Goal: Contribute content

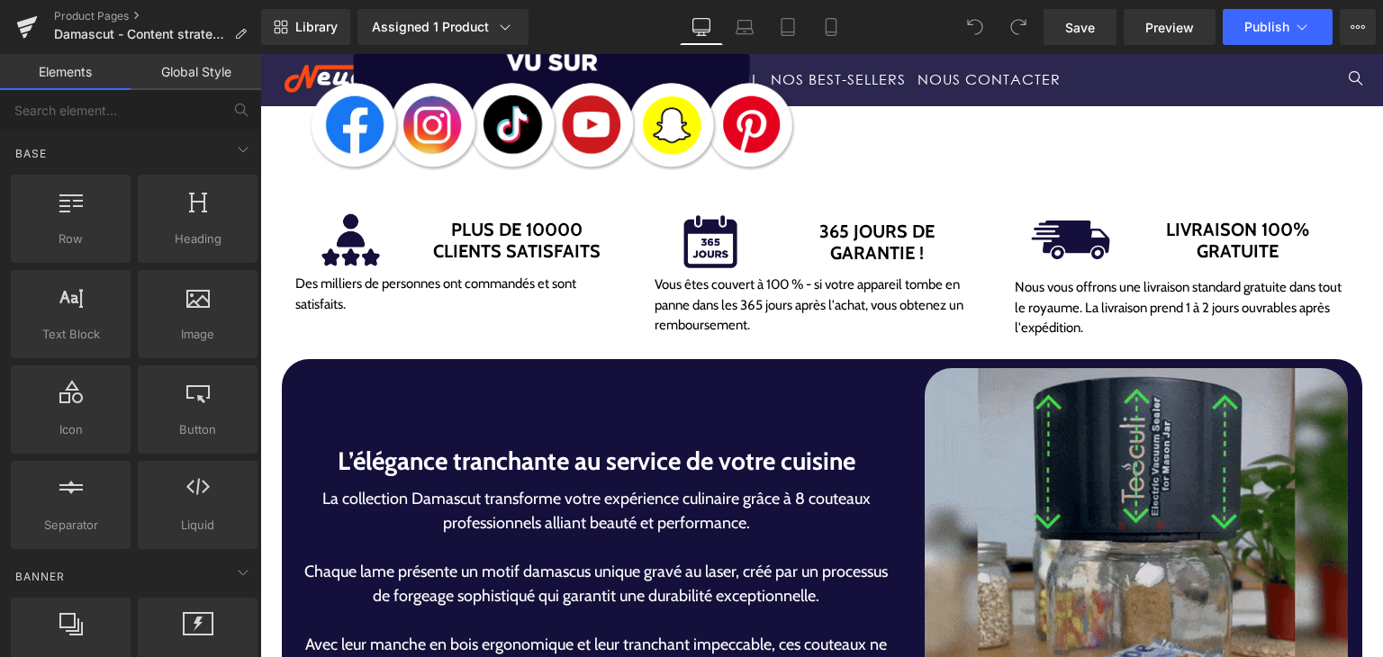
scroll to position [810, 0]
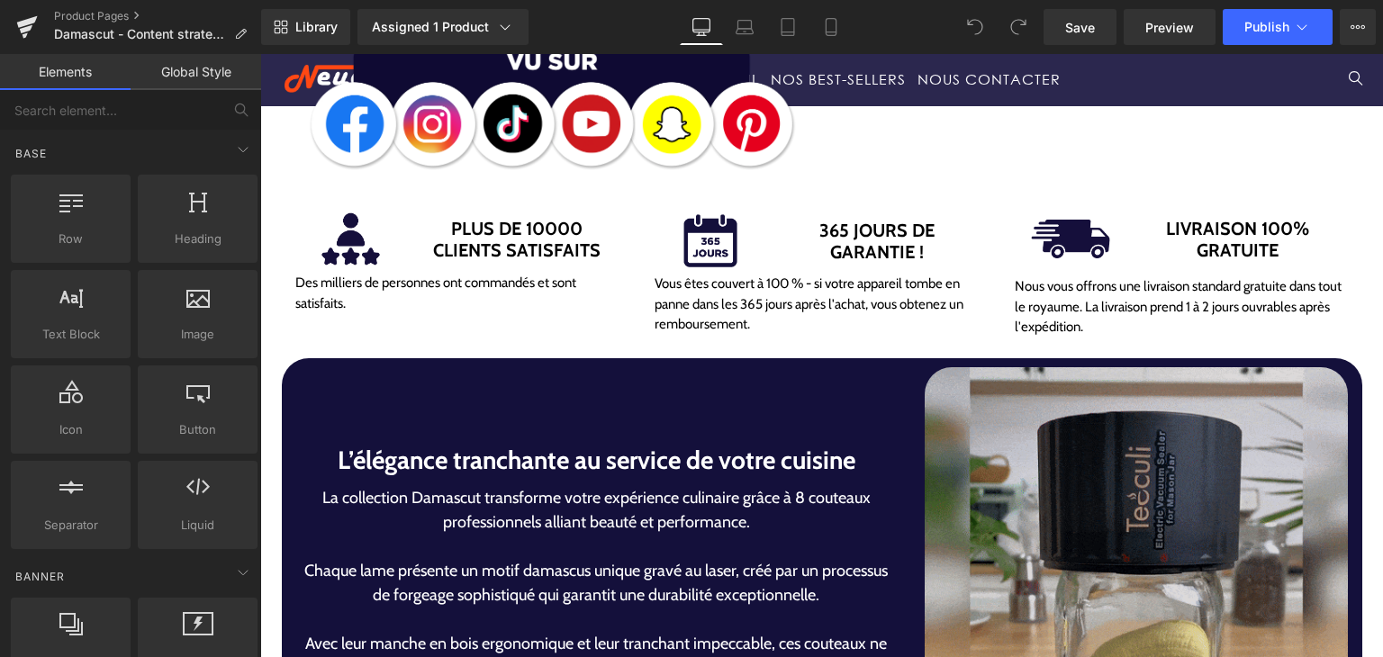
click at [1044, 444] on img at bounding box center [1136, 631] width 423 height 529
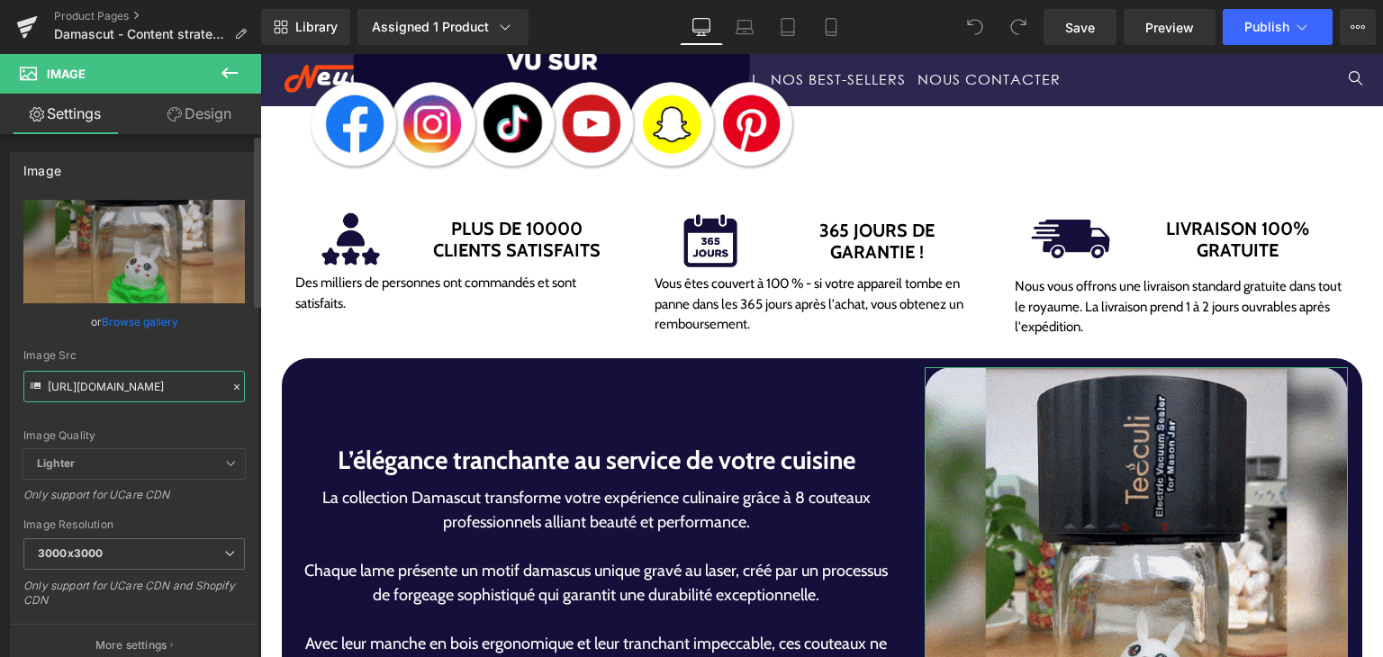
click at [139, 378] on input "[URL][DOMAIN_NAME]" at bounding box center [133, 387] width 221 height 32
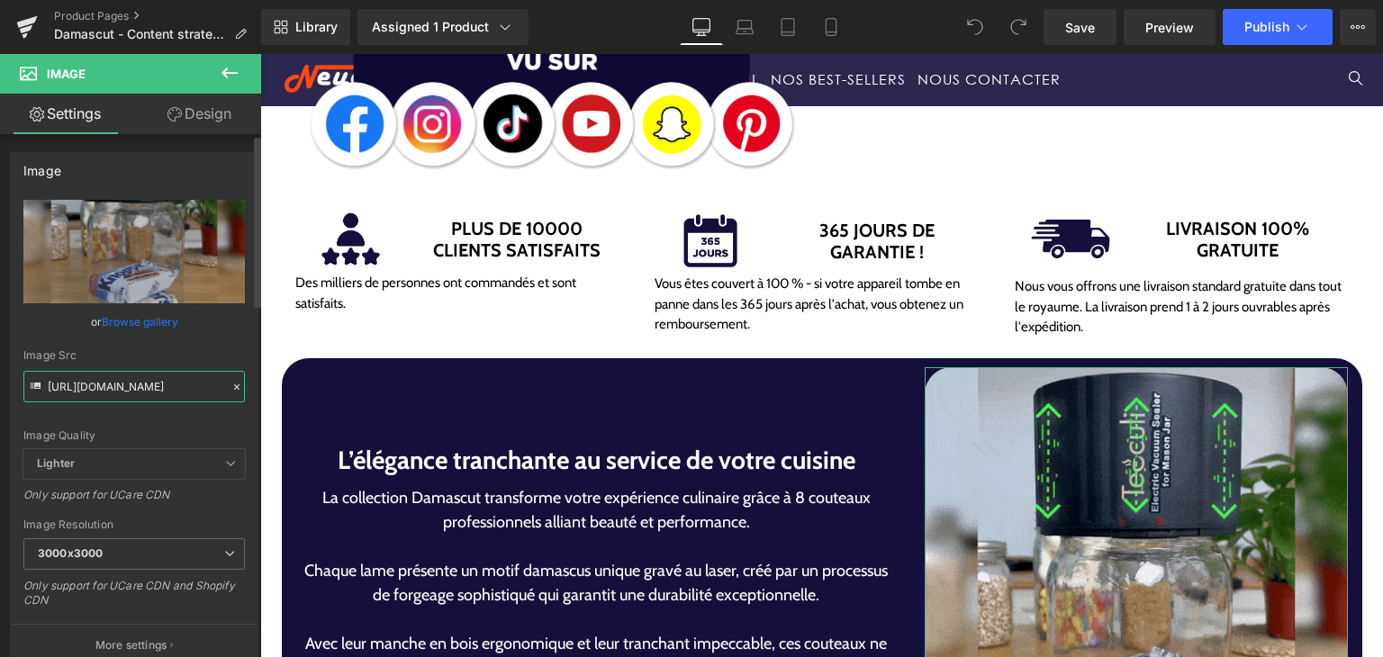
click at [139, 378] on input "[URL][DOMAIN_NAME]" at bounding box center [133, 387] width 221 height 32
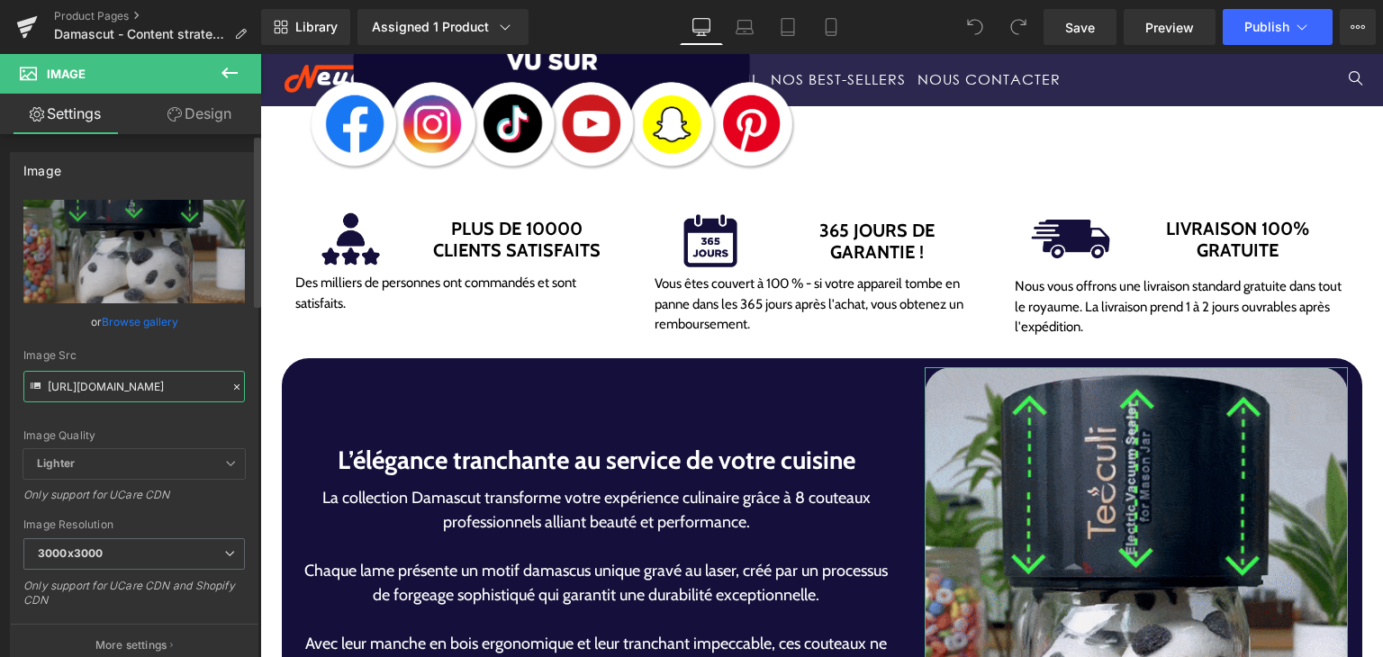
click at [139, 378] on input "[URL][DOMAIN_NAME]" at bounding box center [133, 387] width 221 height 32
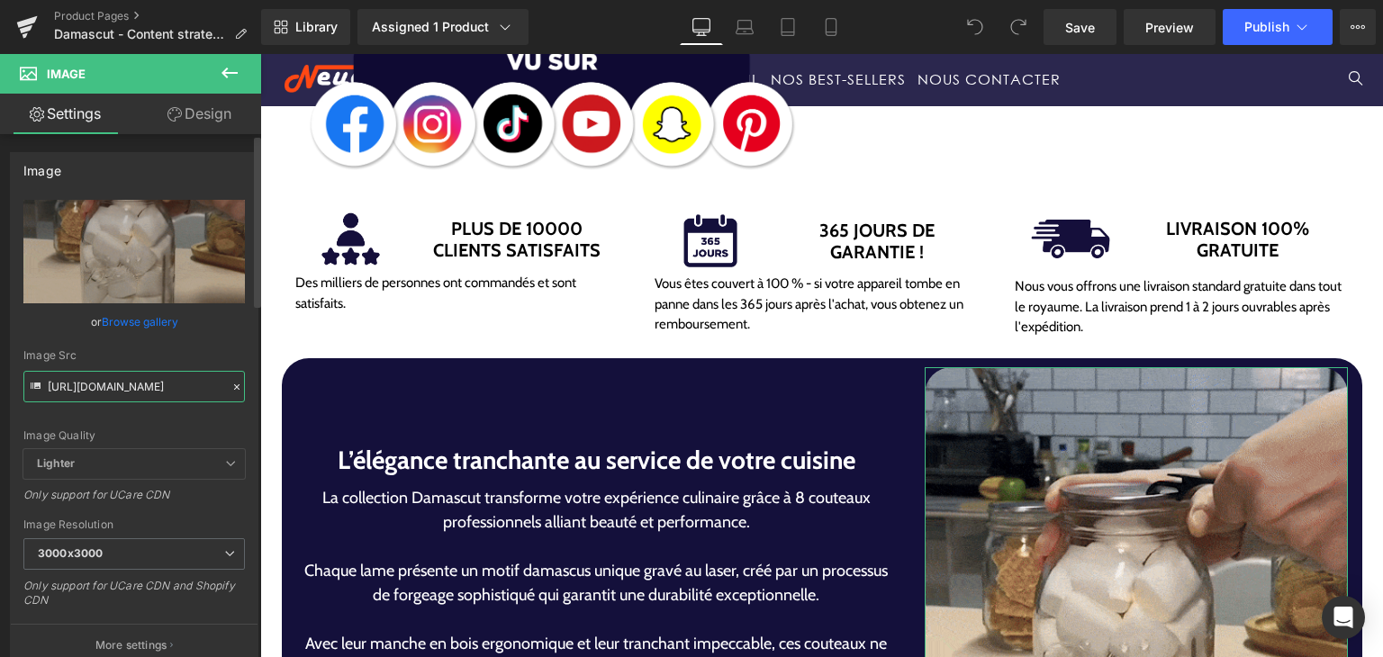
paste input "8380b090-94ab-4275-9e7f-e8d610ee8098/DamasCut-4-5-V1-H1-ezgif.com-optimize"
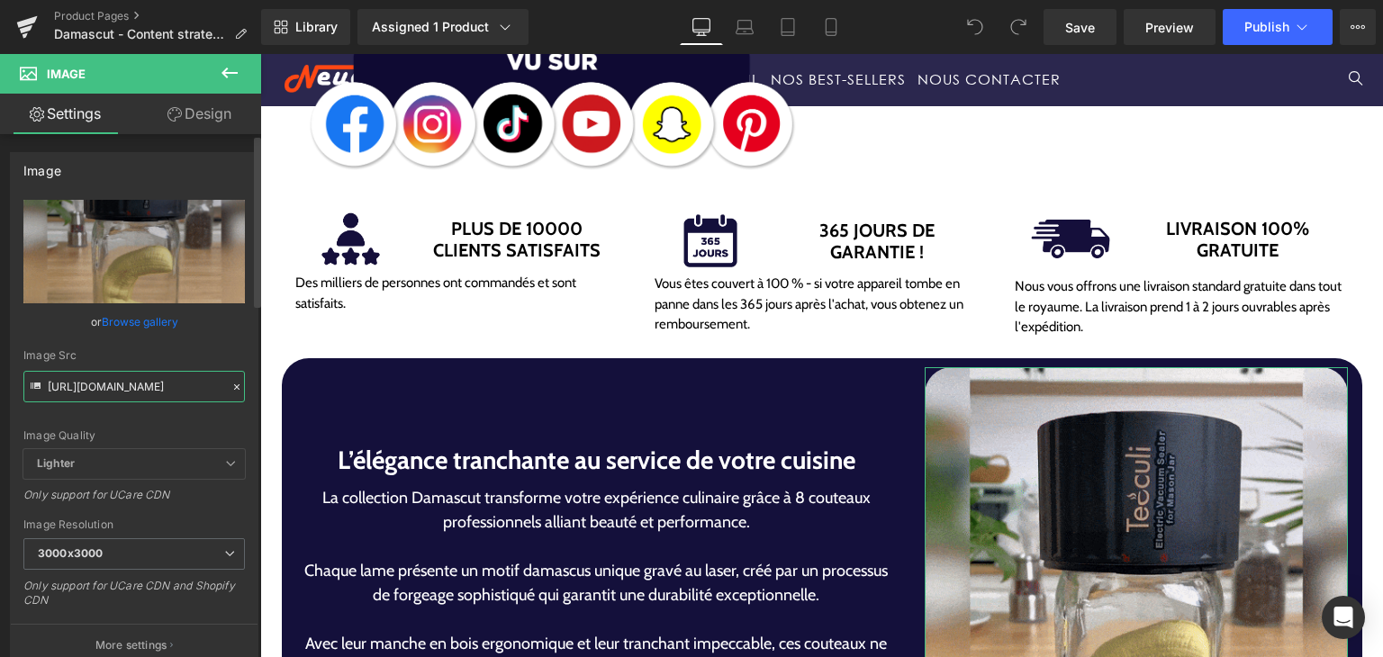
scroll to position [0, 407]
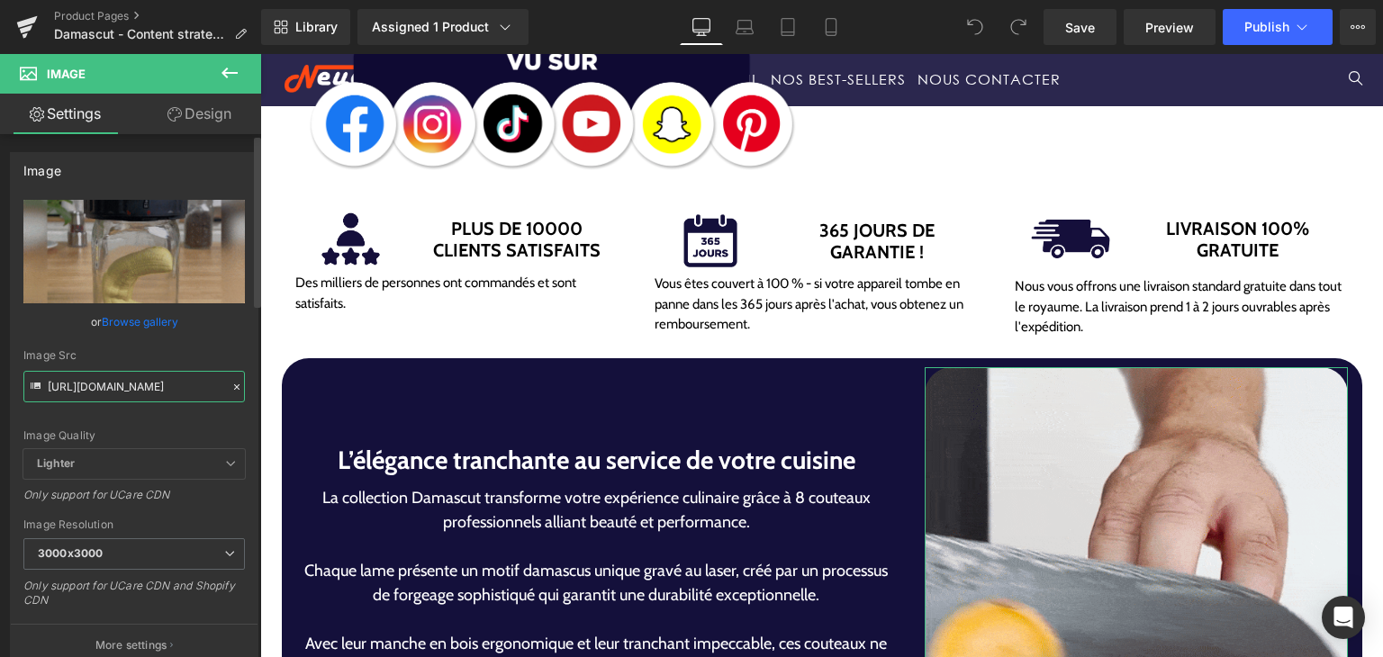
type input "[URL][DOMAIN_NAME]"
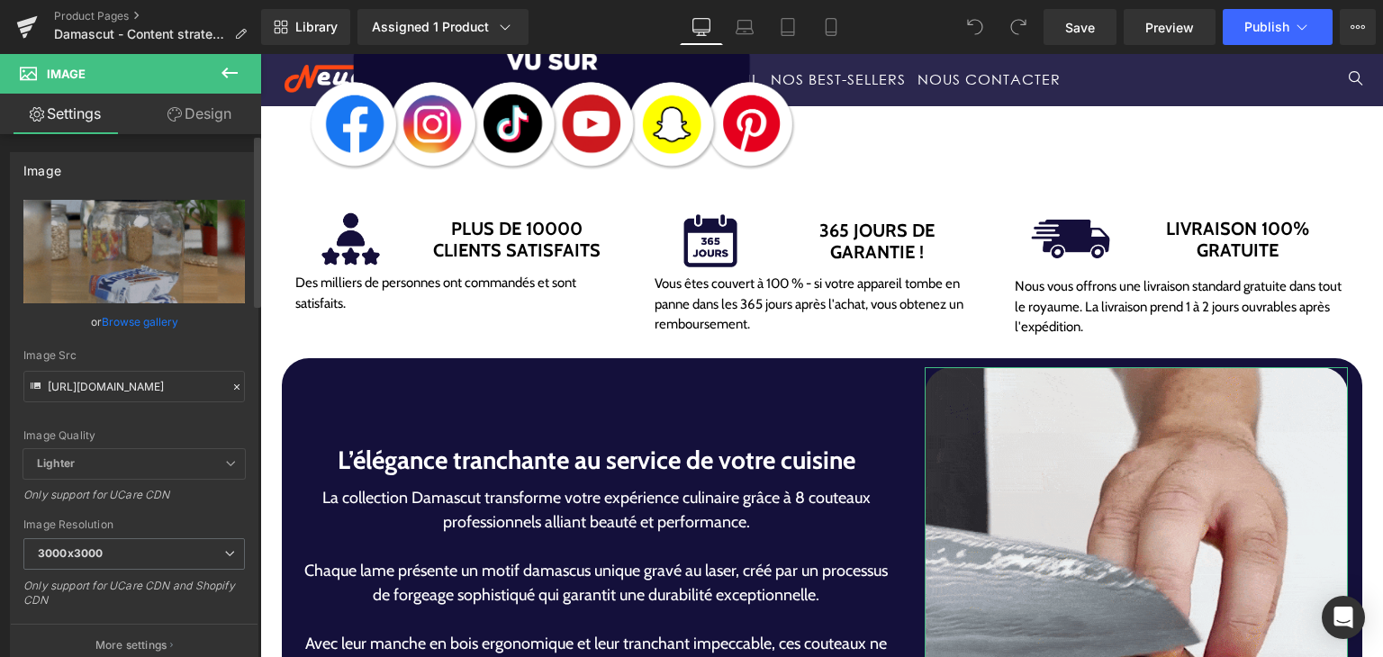
click at [178, 354] on div "Image Src" at bounding box center [133, 355] width 221 height 13
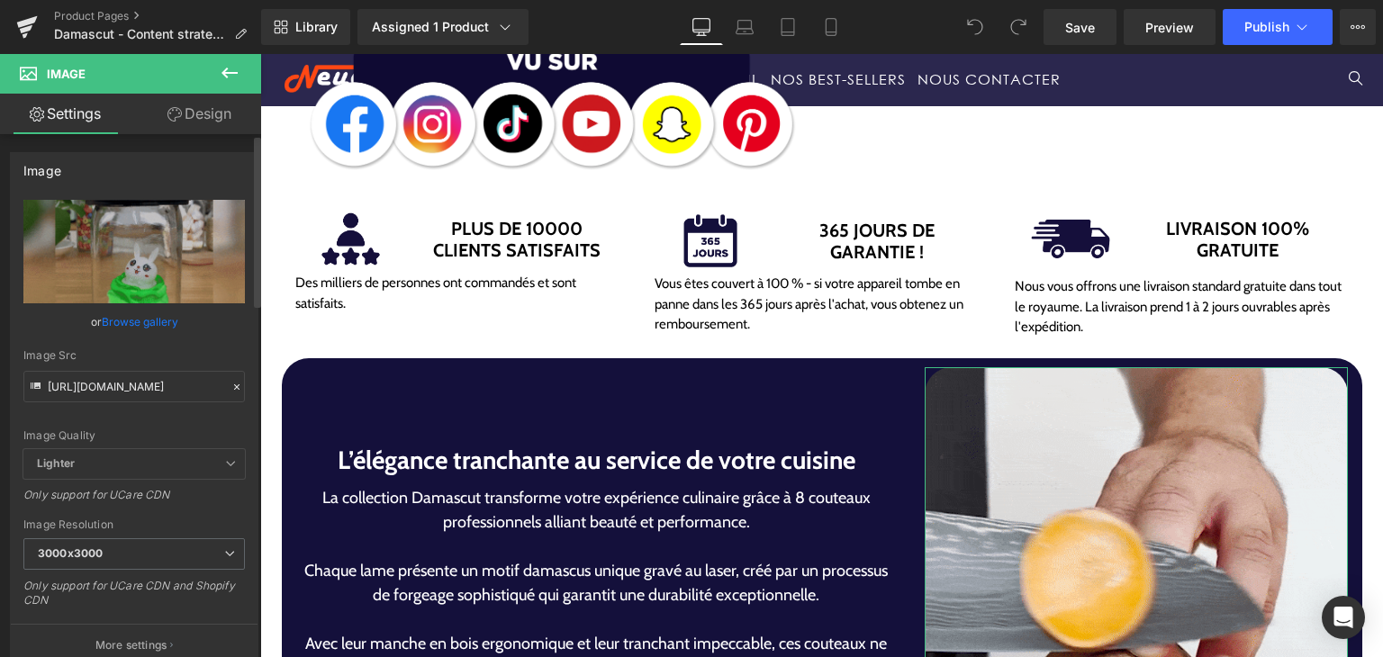
scroll to position [0, 0]
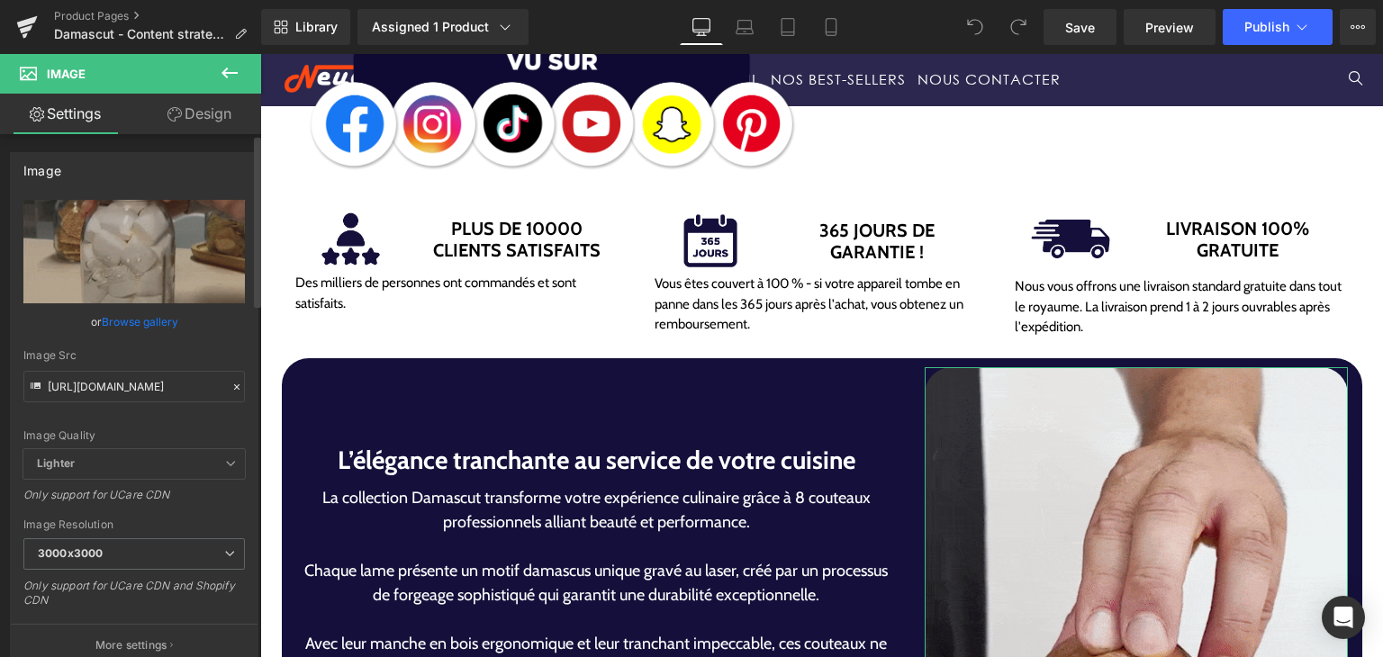
click at [231, 391] on icon at bounding box center [237, 387] width 13 height 13
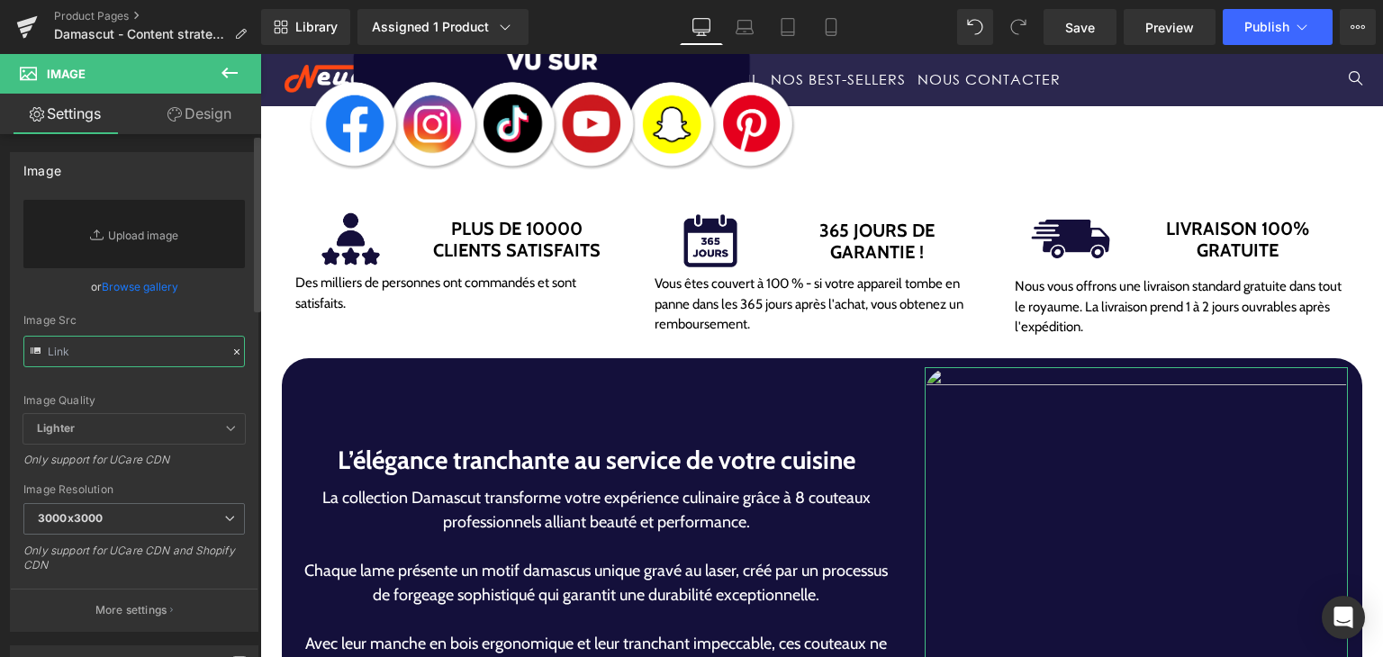
type input "[URL][DOMAIN_NAME]"
click at [146, 350] on div "Image Src [URL][DOMAIN_NAME]" at bounding box center [133, 340] width 221 height 53
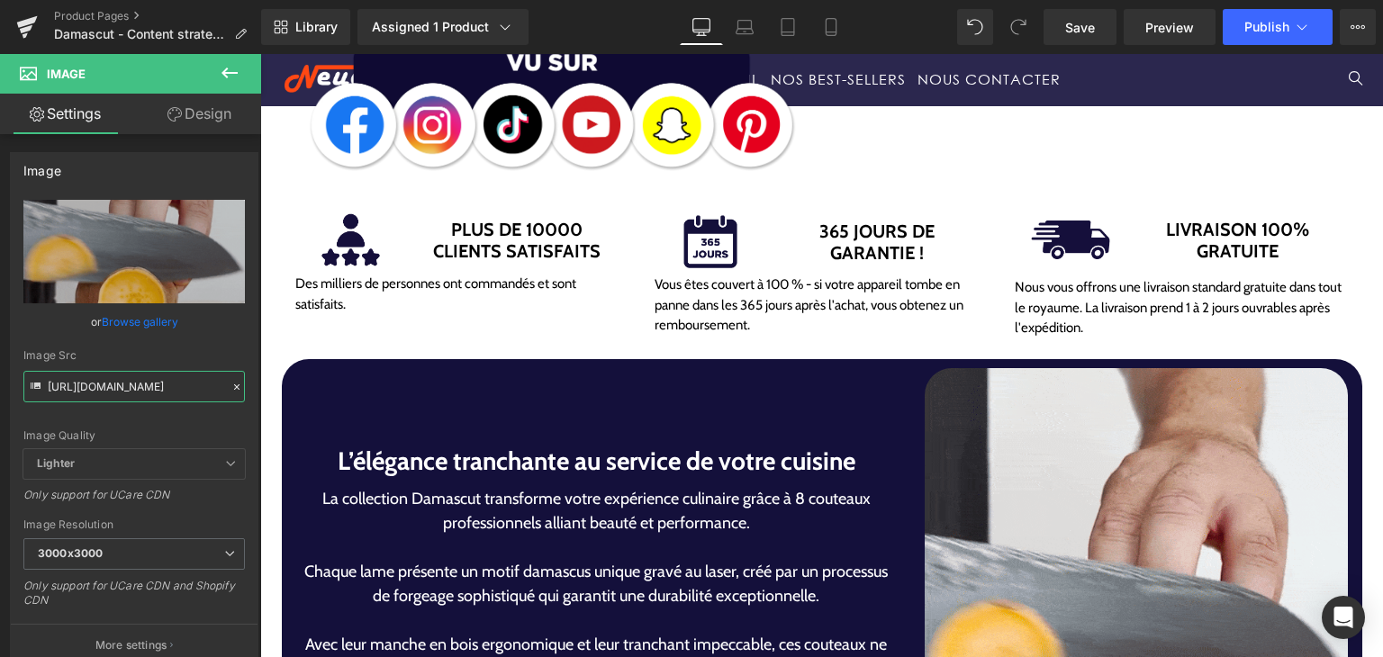
scroll to position [810, 0]
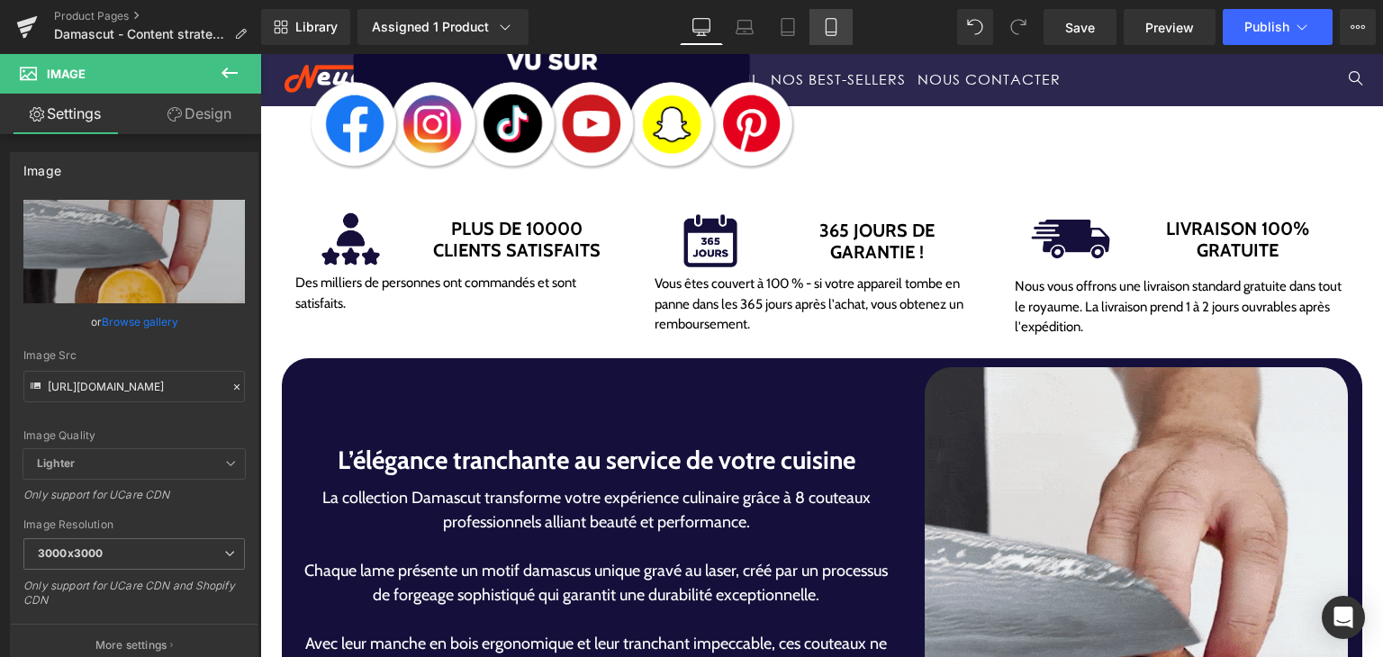
click at [836, 36] on link "Mobile" at bounding box center [830, 27] width 43 height 36
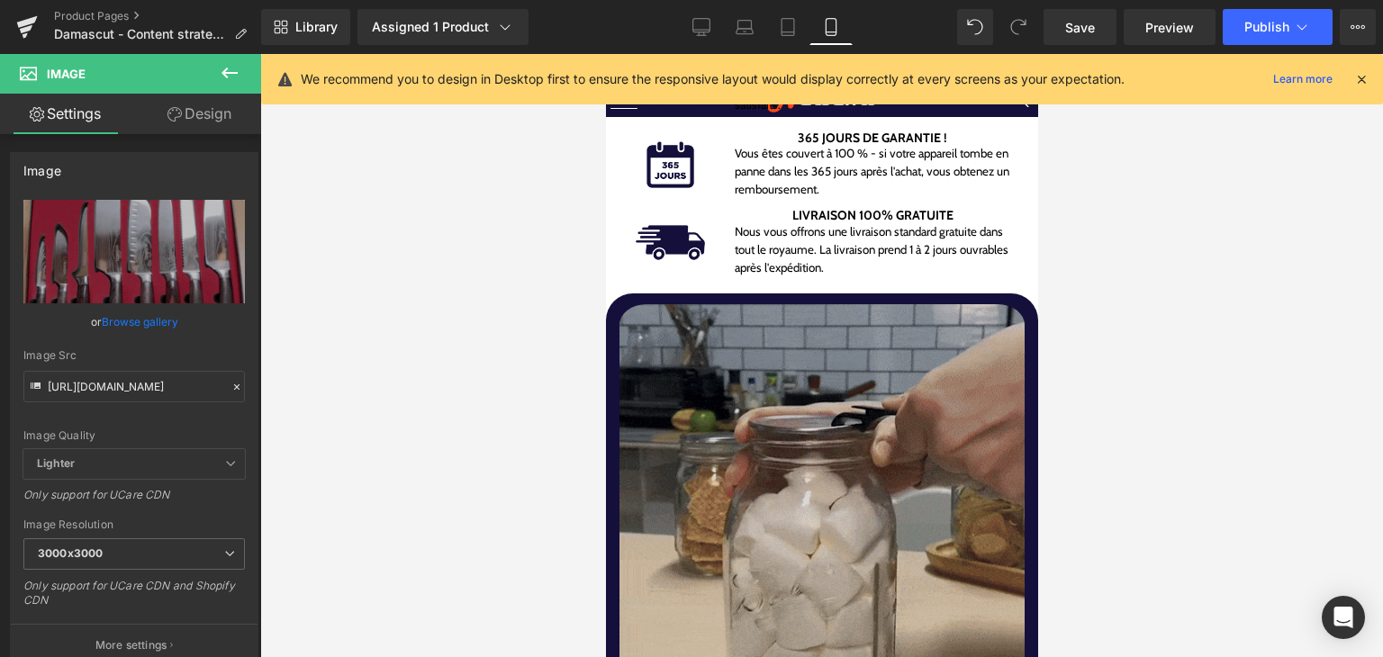
scroll to position [1621, 0]
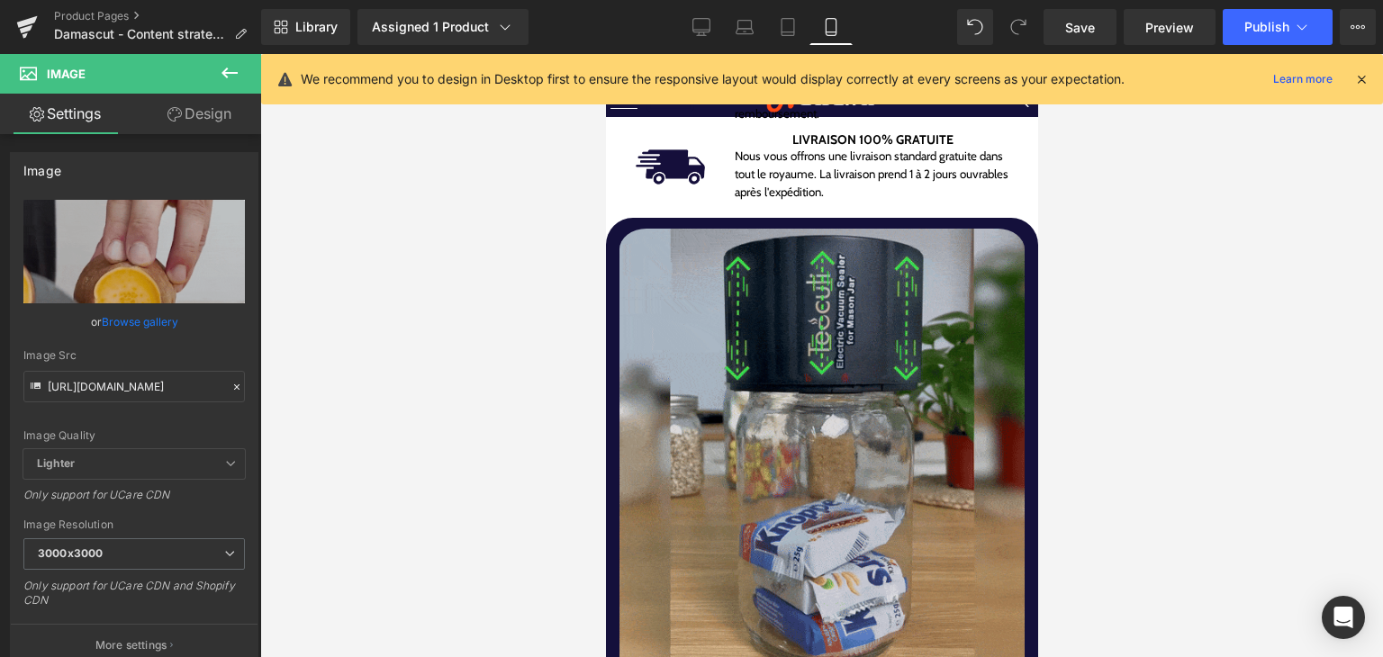
click at [802, 437] on img at bounding box center [821, 482] width 405 height 520
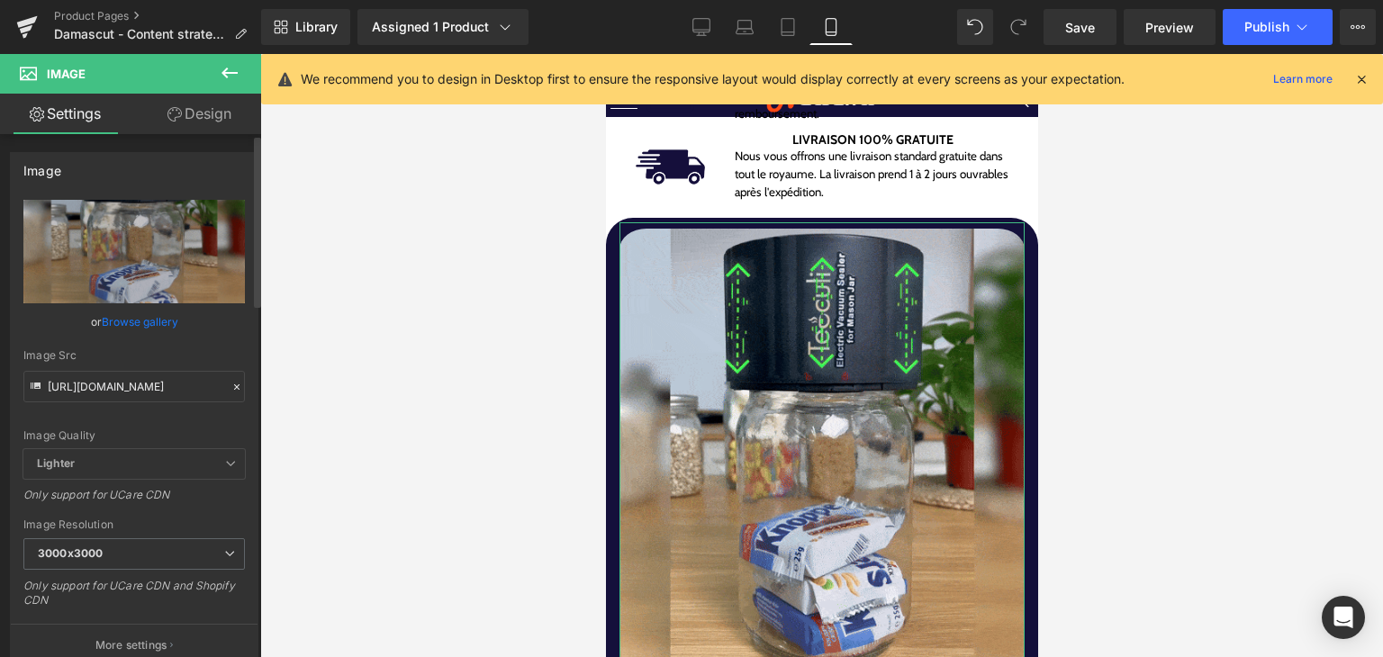
click at [231, 386] on icon at bounding box center [237, 387] width 13 height 13
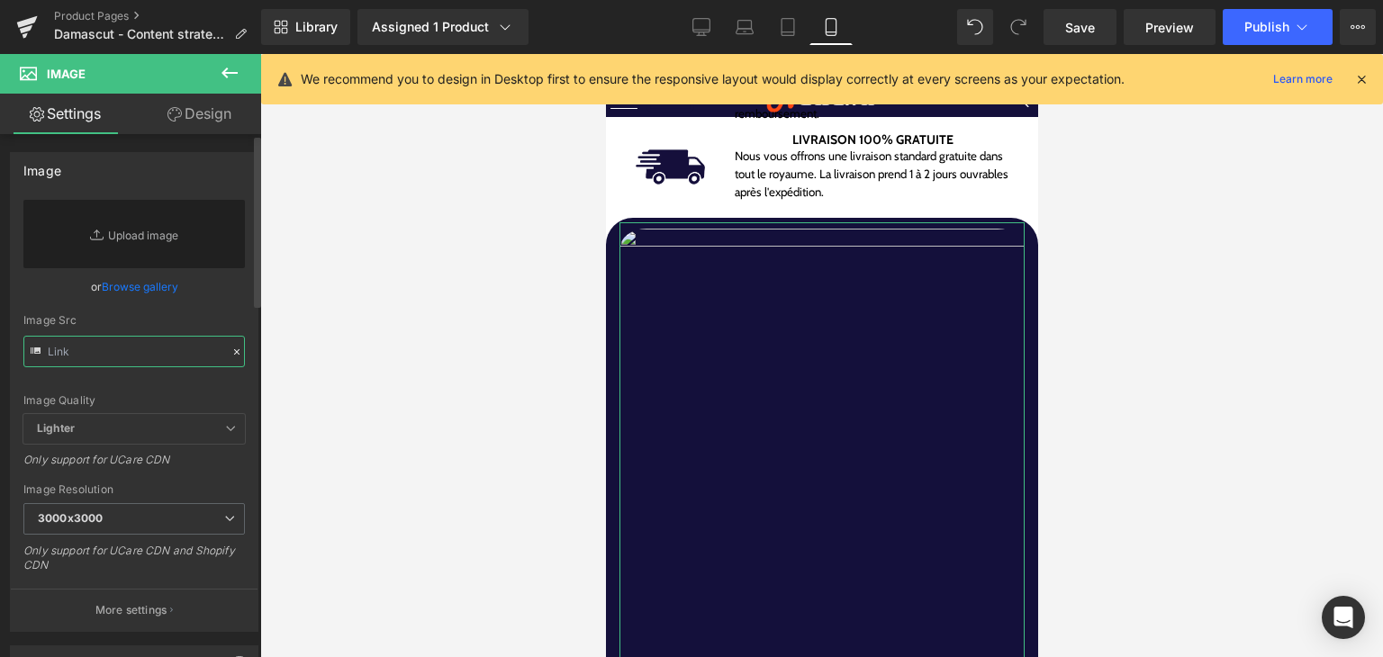
click at [104, 358] on input "text" at bounding box center [133, 352] width 221 height 32
paste input "[URL][DOMAIN_NAME]"
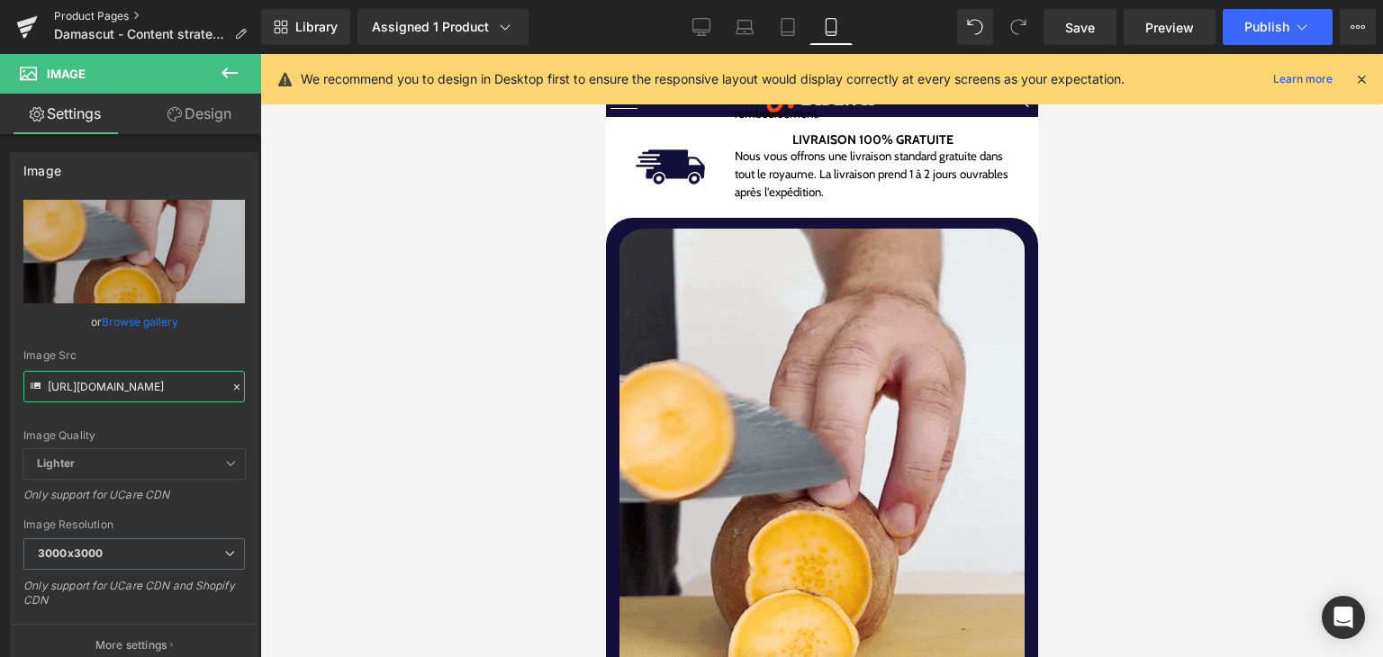
type input "[URL][DOMAIN_NAME]"
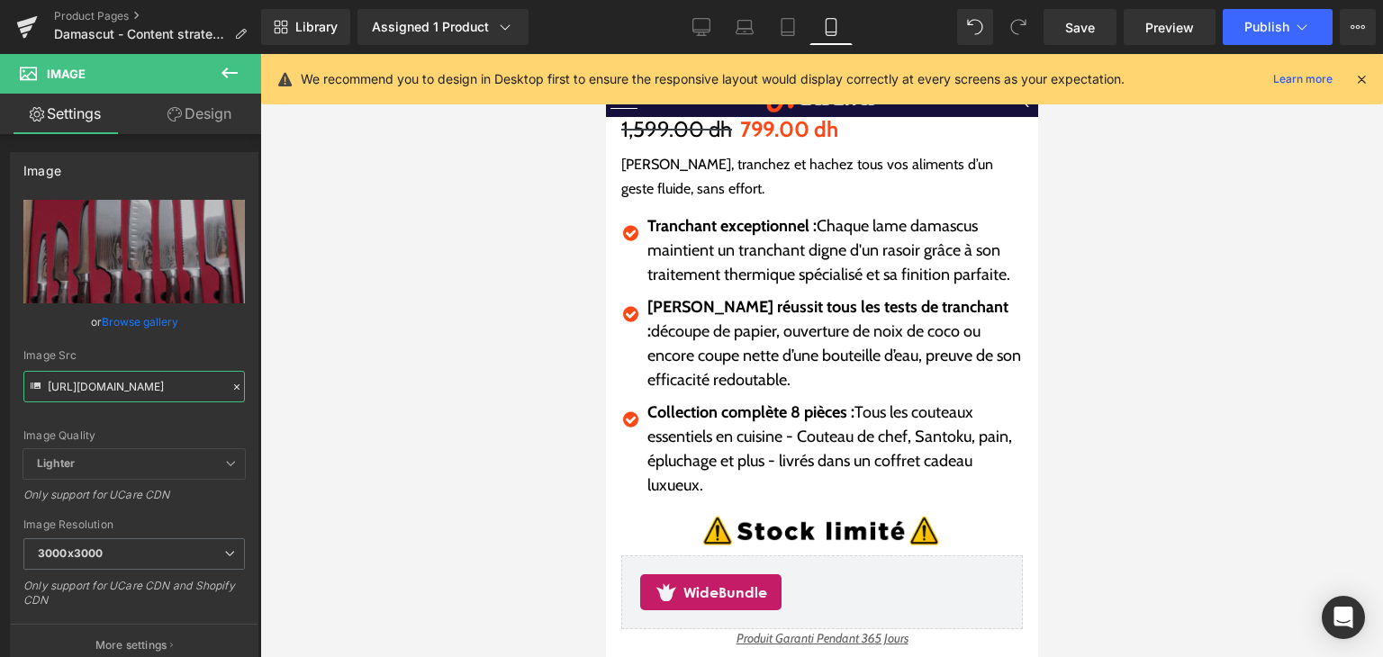
scroll to position [900, 0]
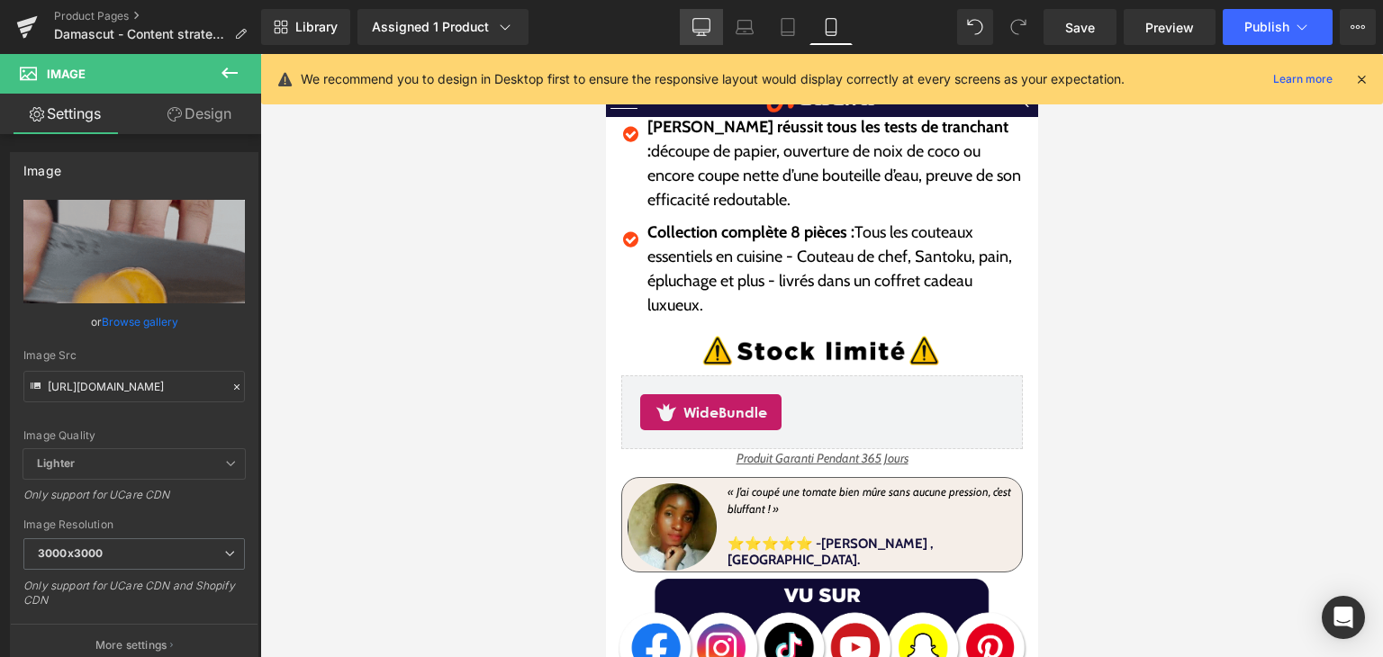
click at [691, 36] on link "Desktop" at bounding box center [701, 27] width 43 height 36
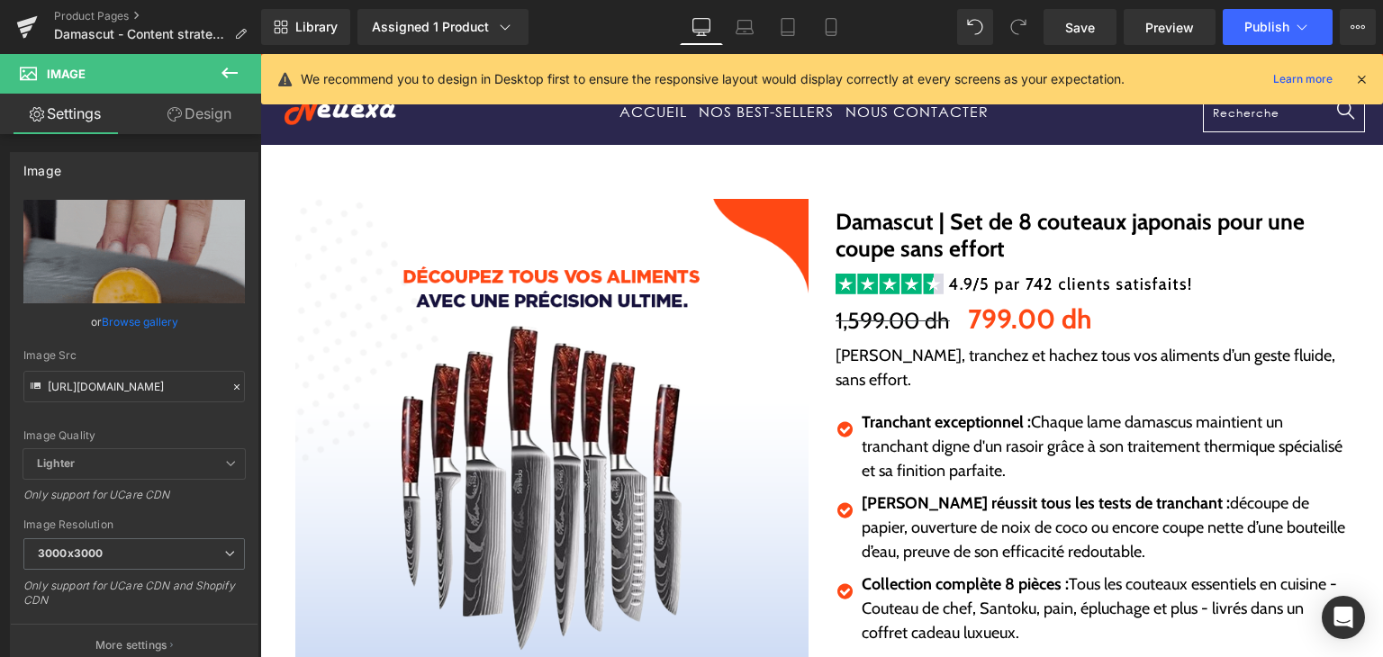
scroll to position [450, 0]
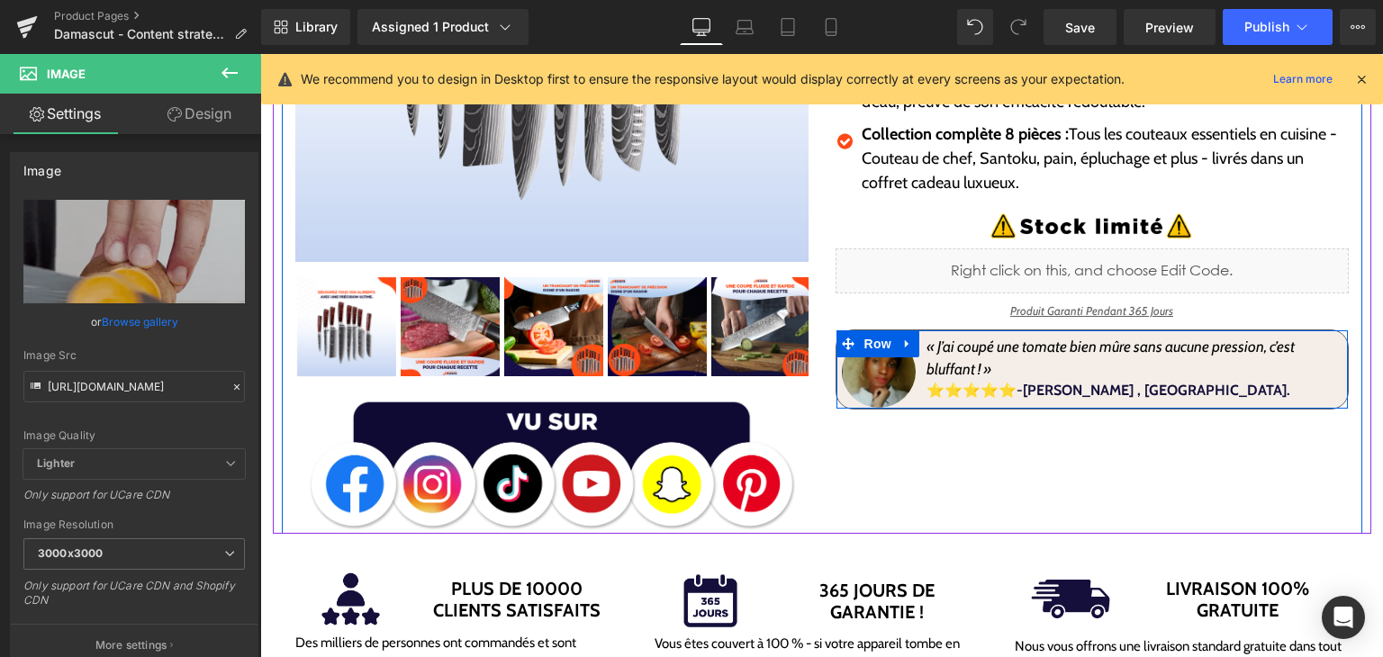
click at [877, 336] on div "Image" at bounding box center [879, 372] width 75 height 72
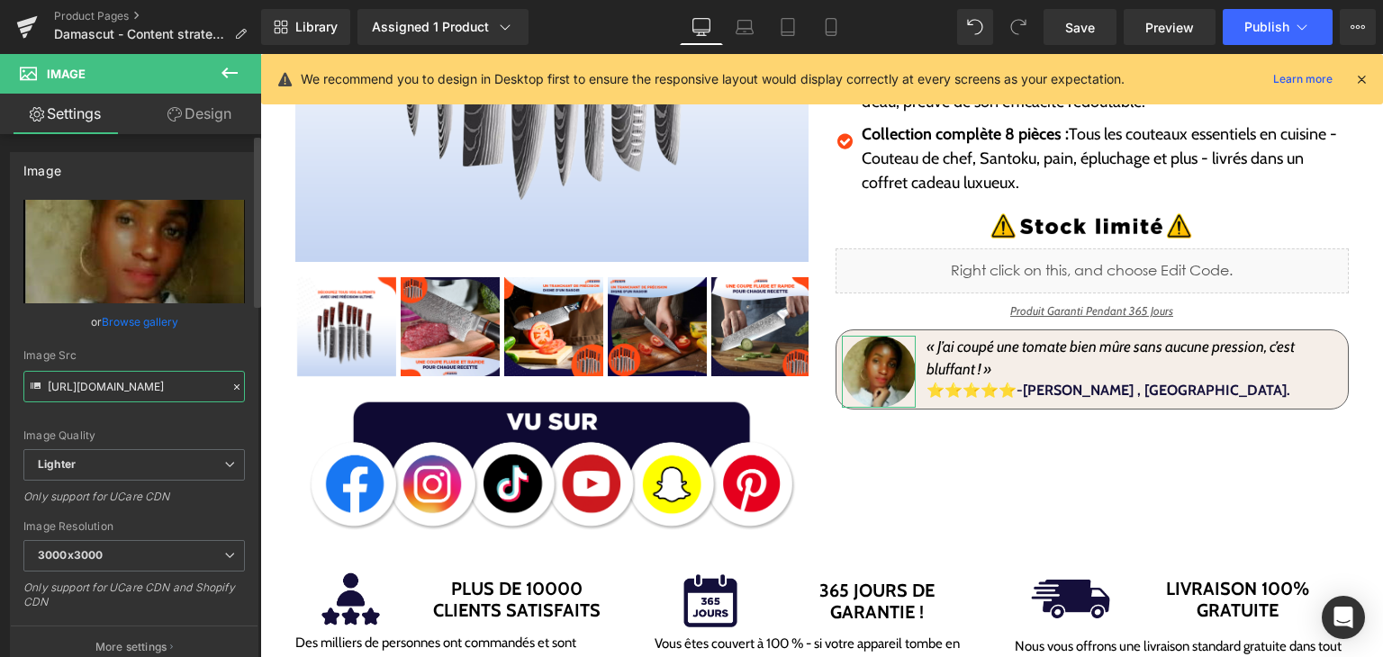
click at [220, 383] on input "[URL][DOMAIN_NAME]" at bounding box center [133, 387] width 221 height 32
click at [231, 383] on icon at bounding box center [237, 387] width 13 height 13
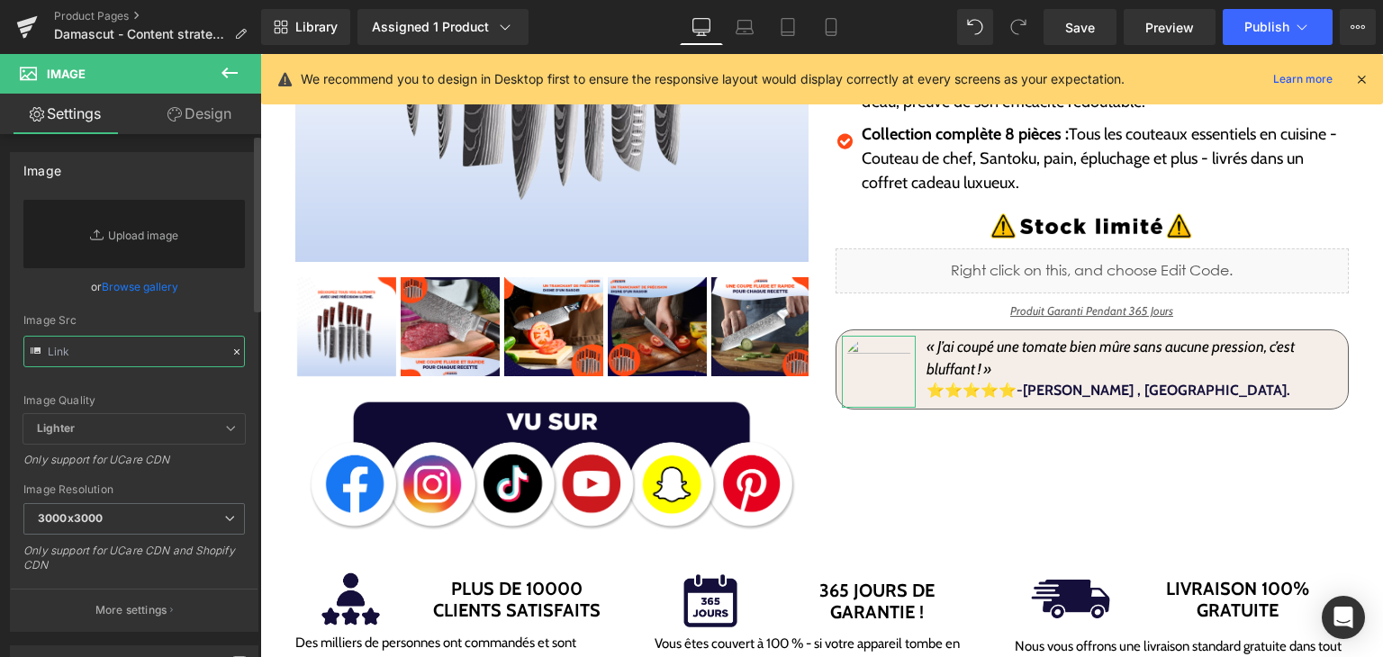
click at [172, 361] on input "text" at bounding box center [133, 352] width 221 height 32
paste input "[URL][DOMAIN_NAME]"
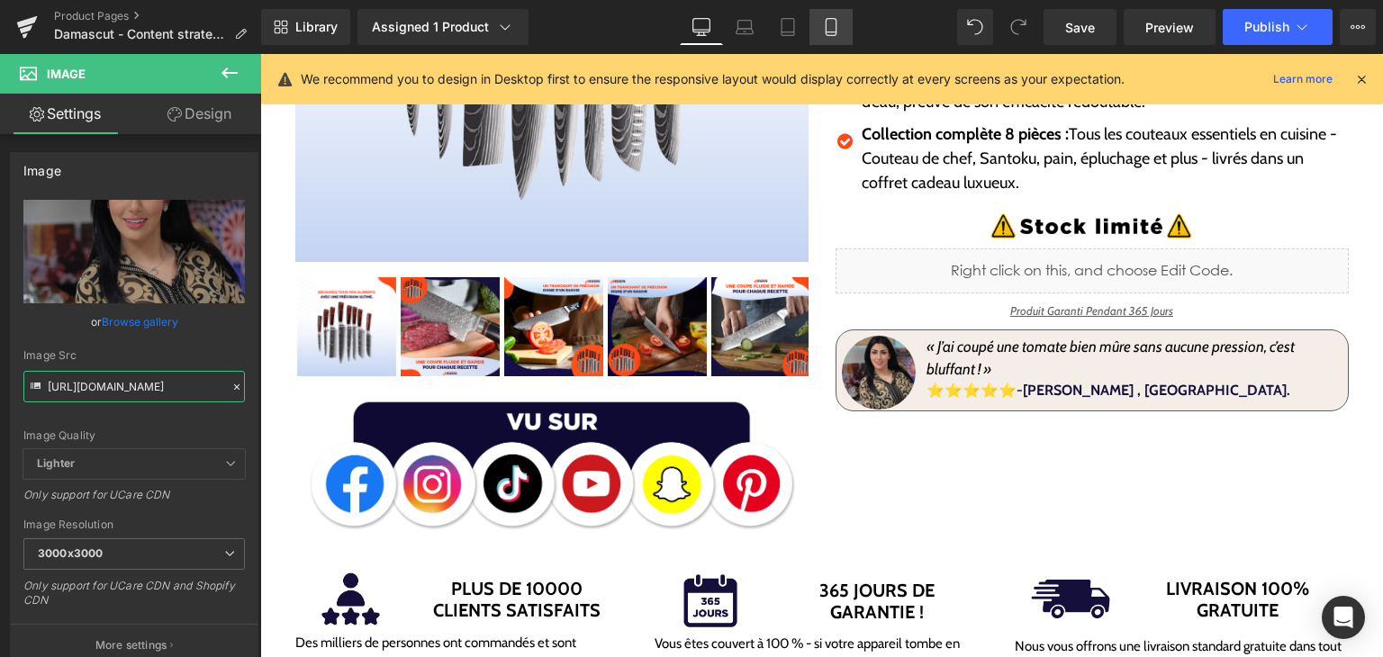
type input "[URL][DOMAIN_NAME]"
click at [828, 30] on icon at bounding box center [831, 27] width 18 height 18
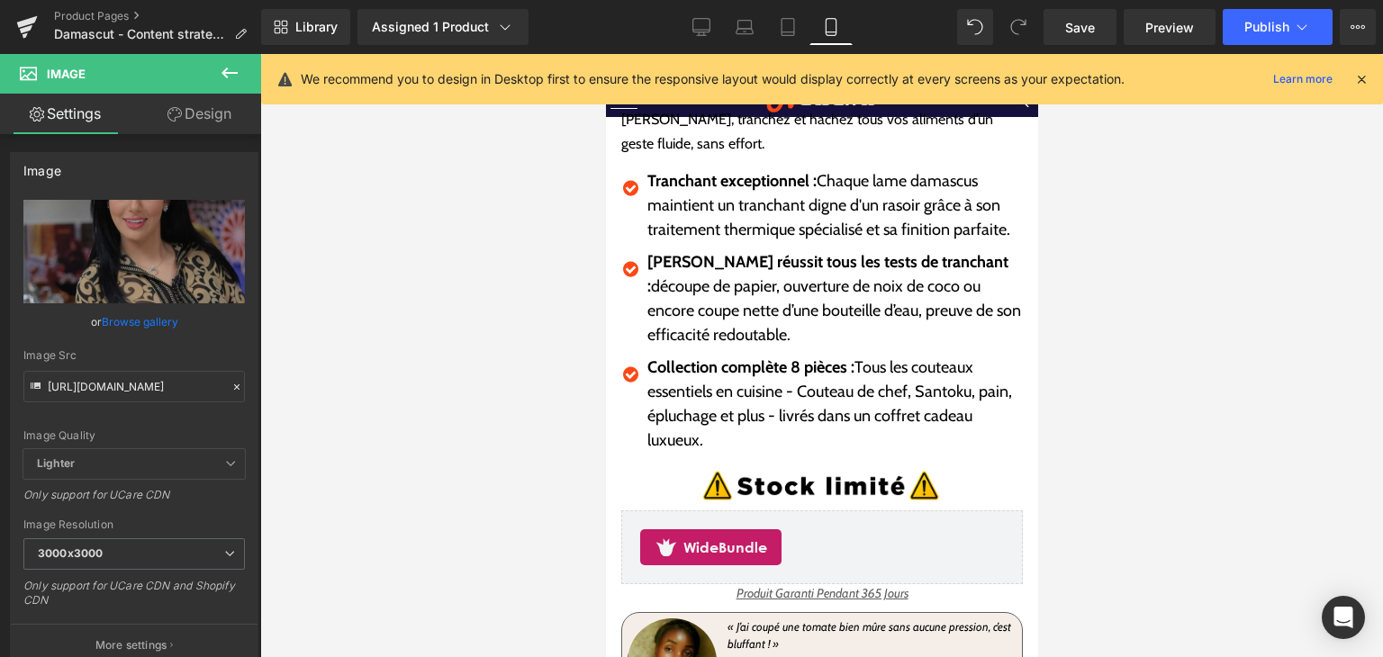
scroll to position [810, 0]
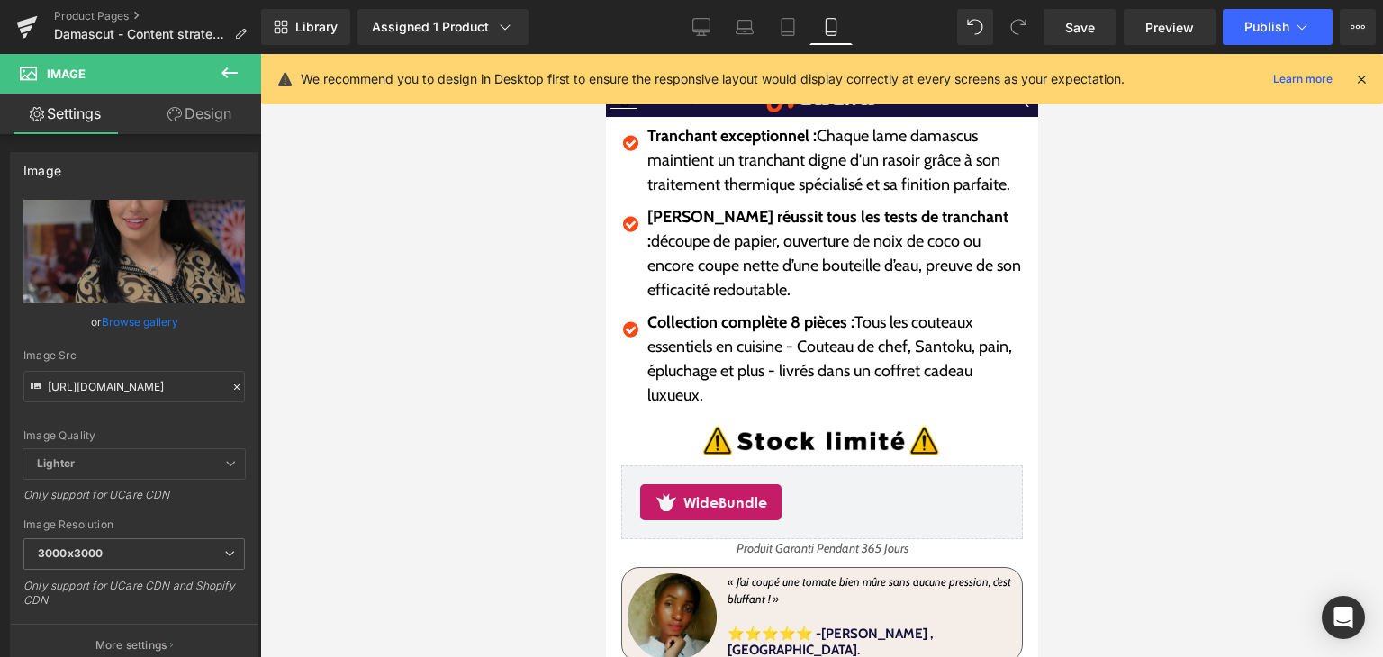
click at [680, 613] on div "Image" at bounding box center [671, 617] width 89 height 86
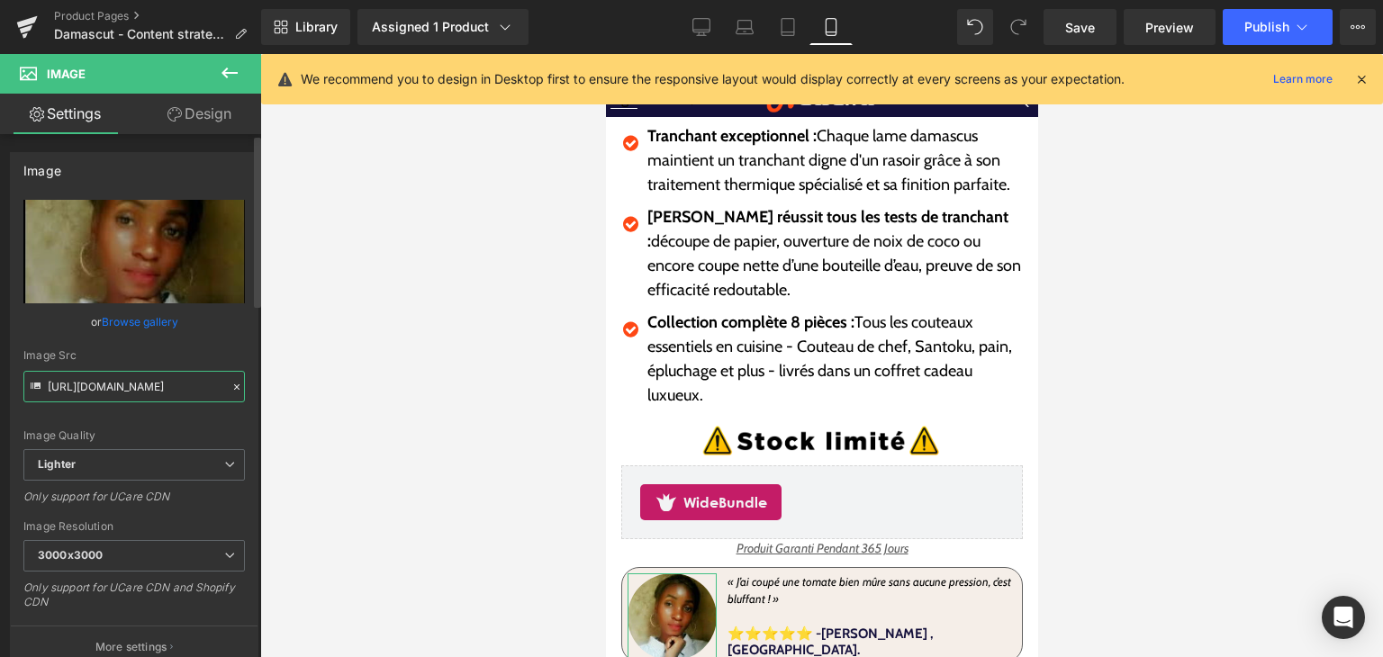
click at [227, 393] on div "Image Src [URL][DOMAIN_NAME]" at bounding box center [133, 375] width 221 height 53
click at [234, 387] on icon at bounding box center [236, 386] width 5 height 5
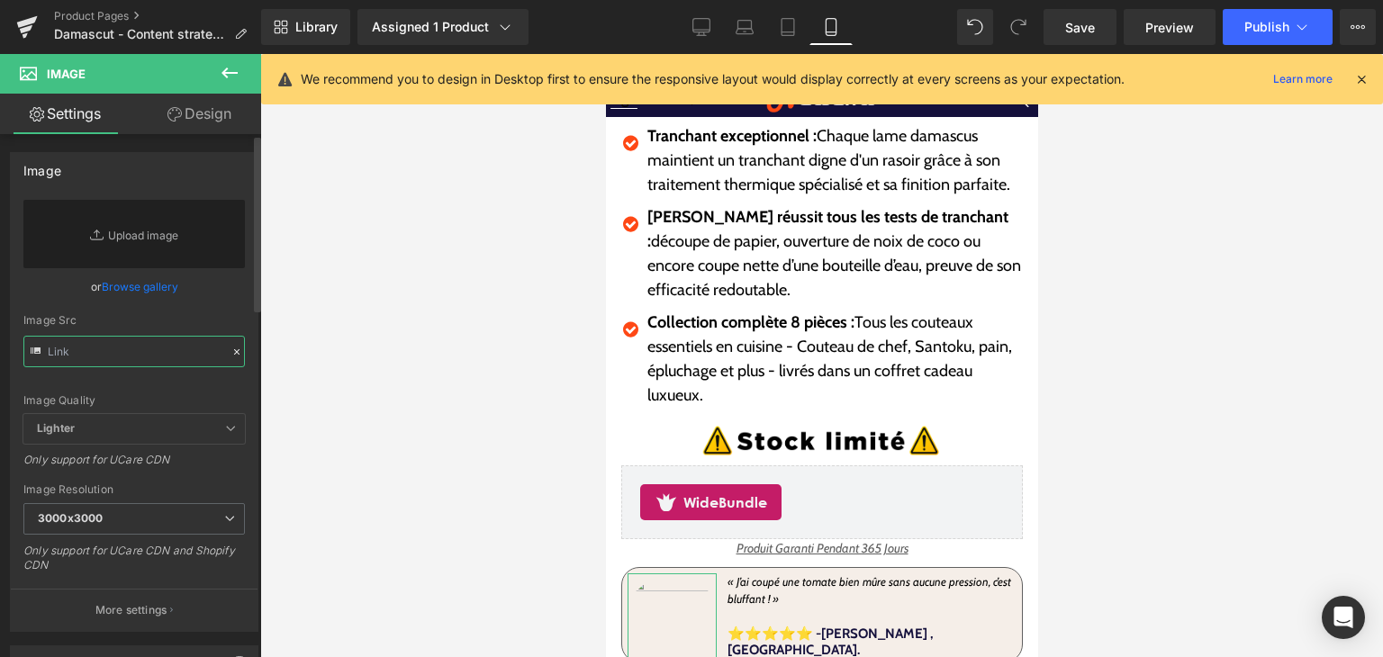
click at [130, 355] on input "text" at bounding box center [133, 352] width 221 height 32
paste input "[URL][DOMAIN_NAME]"
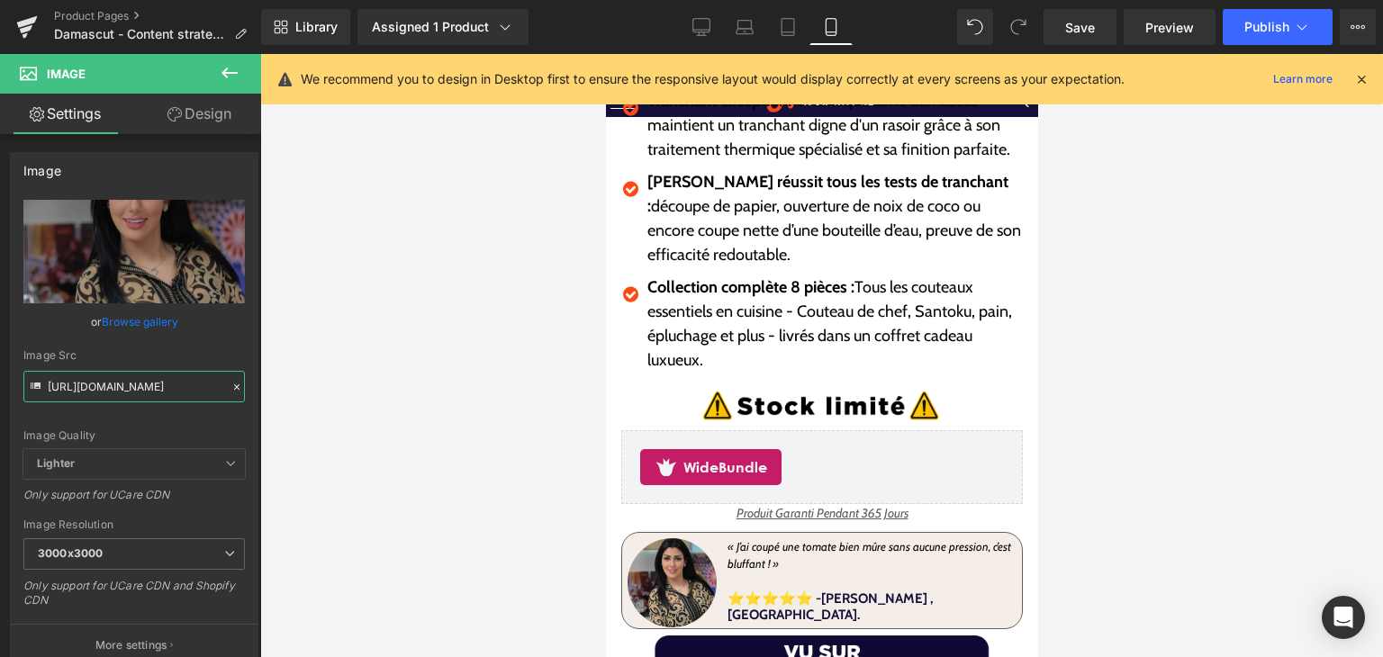
scroll to position [900, 0]
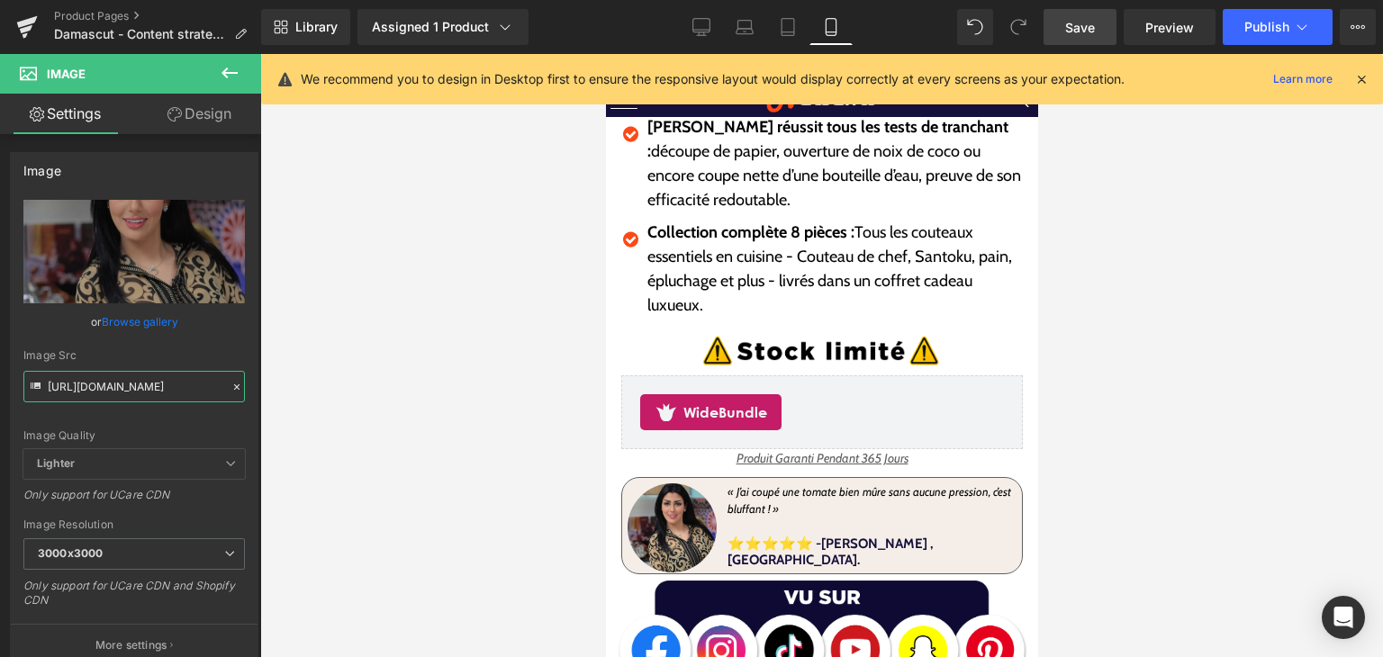
type input "[URL][DOMAIN_NAME]"
click at [1062, 30] on link "Save" at bounding box center [1080, 27] width 73 height 36
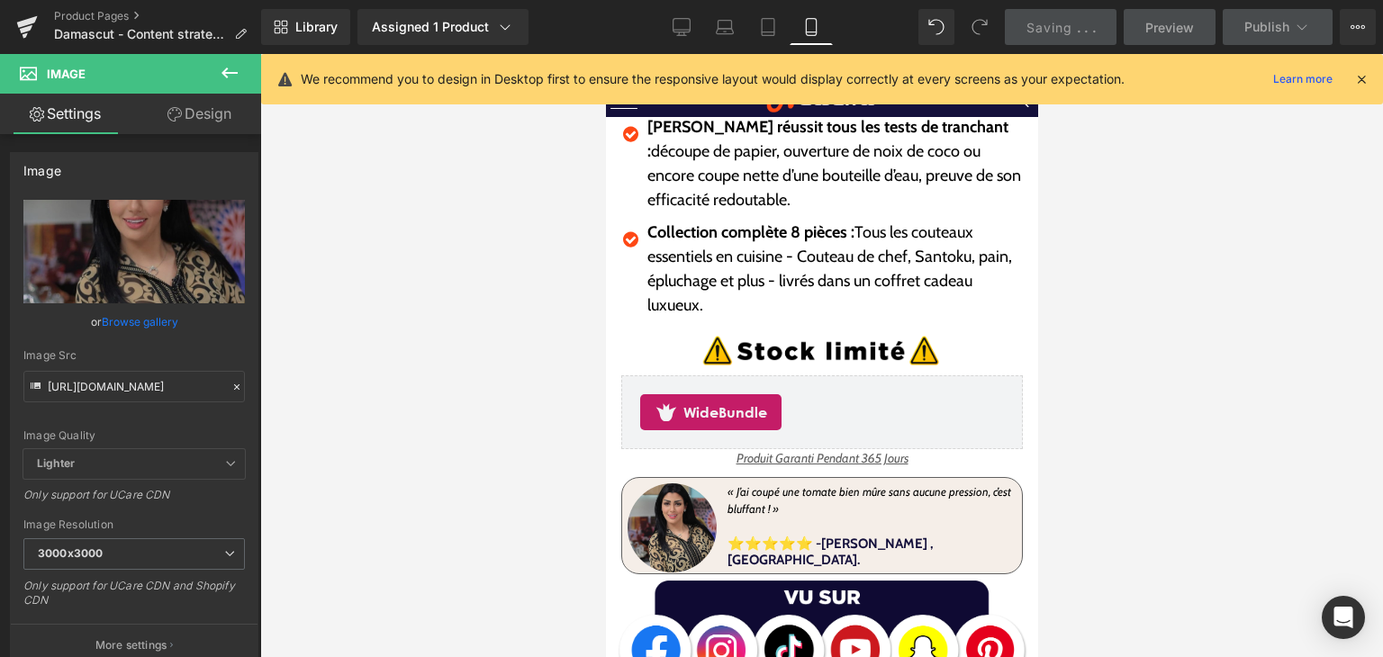
scroll to position [0, 0]
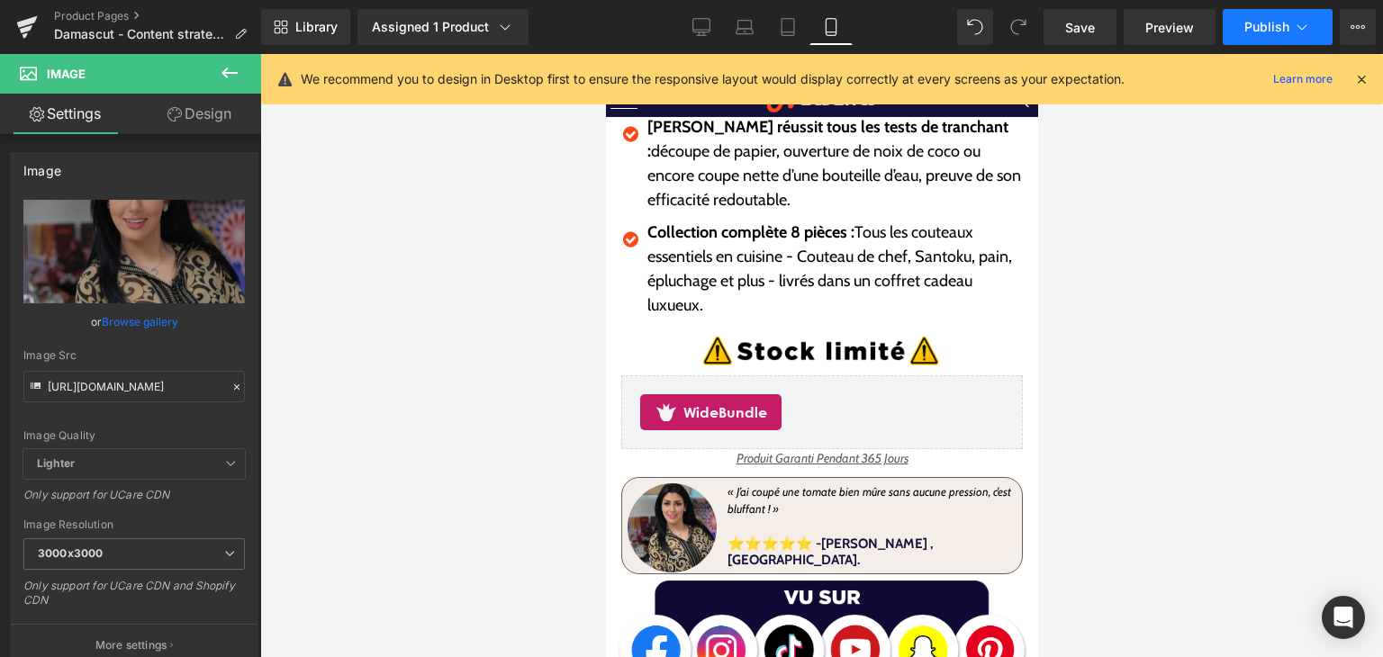
click at [1237, 39] on button "Publish" at bounding box center [1278, 27] width 110 height 36
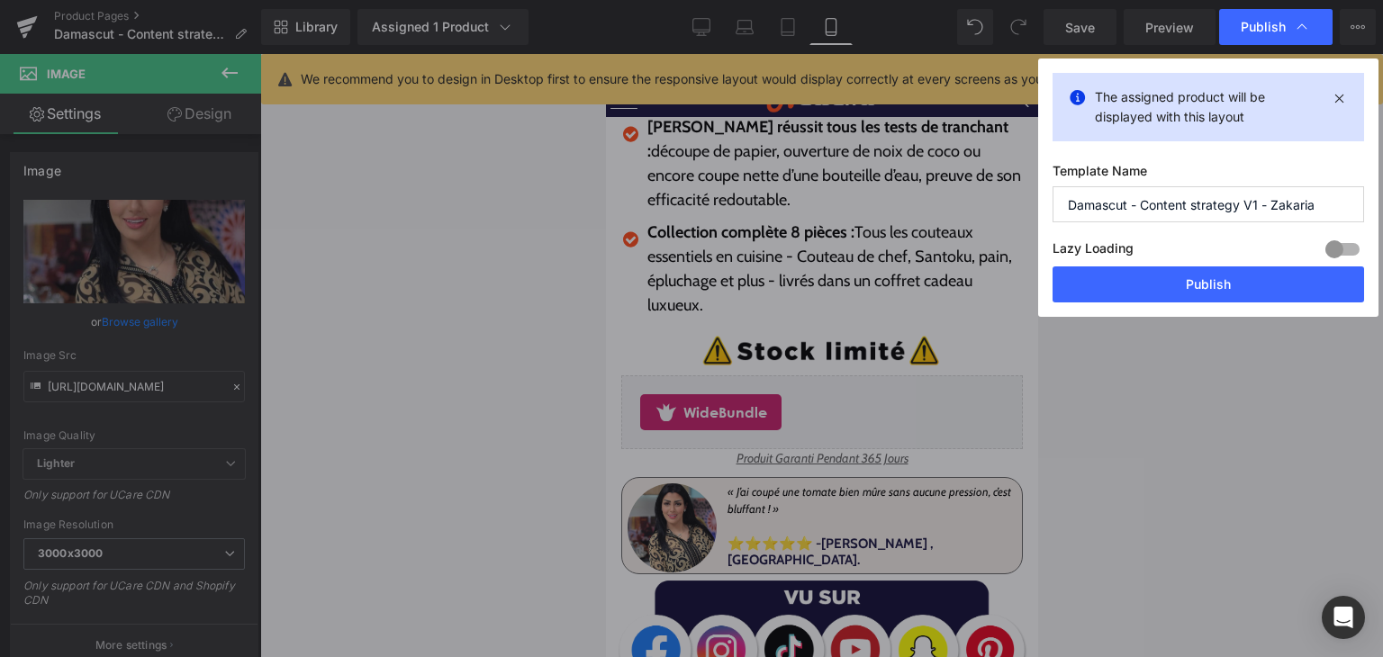
click at [1237, 39] on div "Publish" at bounding box center [1275, 27] width 113 height 36
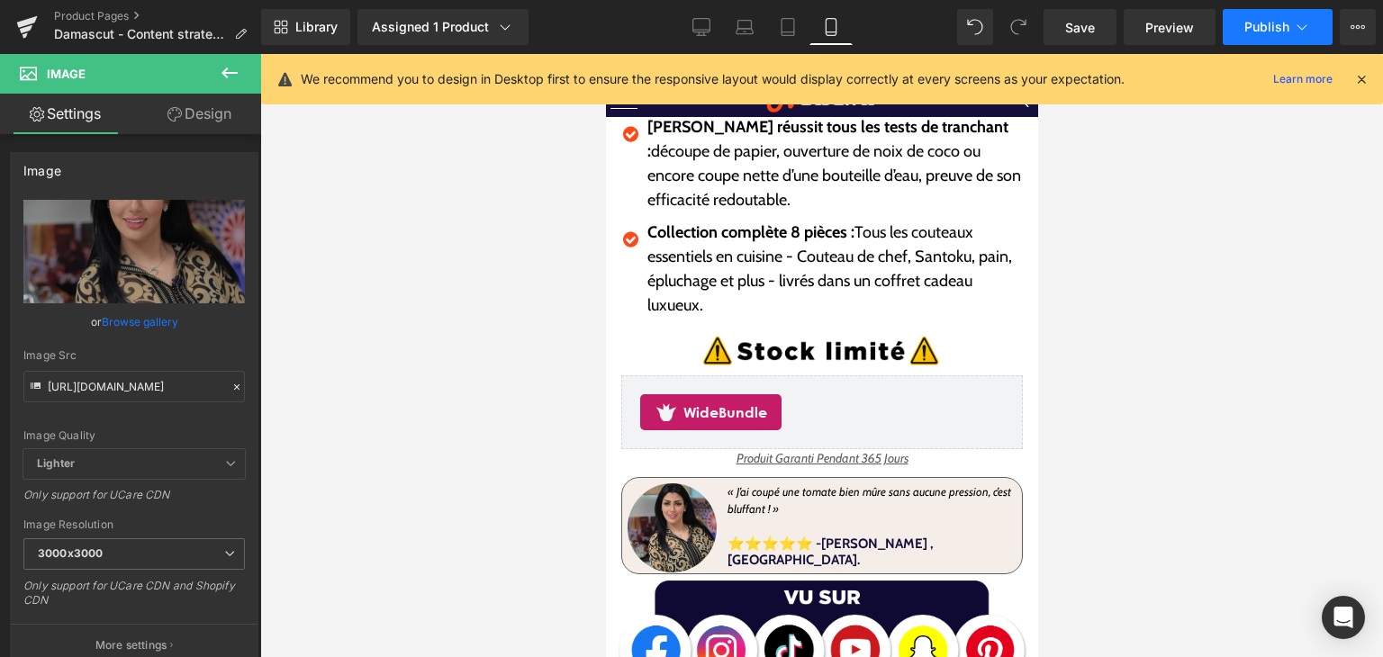
click at [1235, 26] on button "Publish" at bounding box center [1278, 27] width 110 height 36
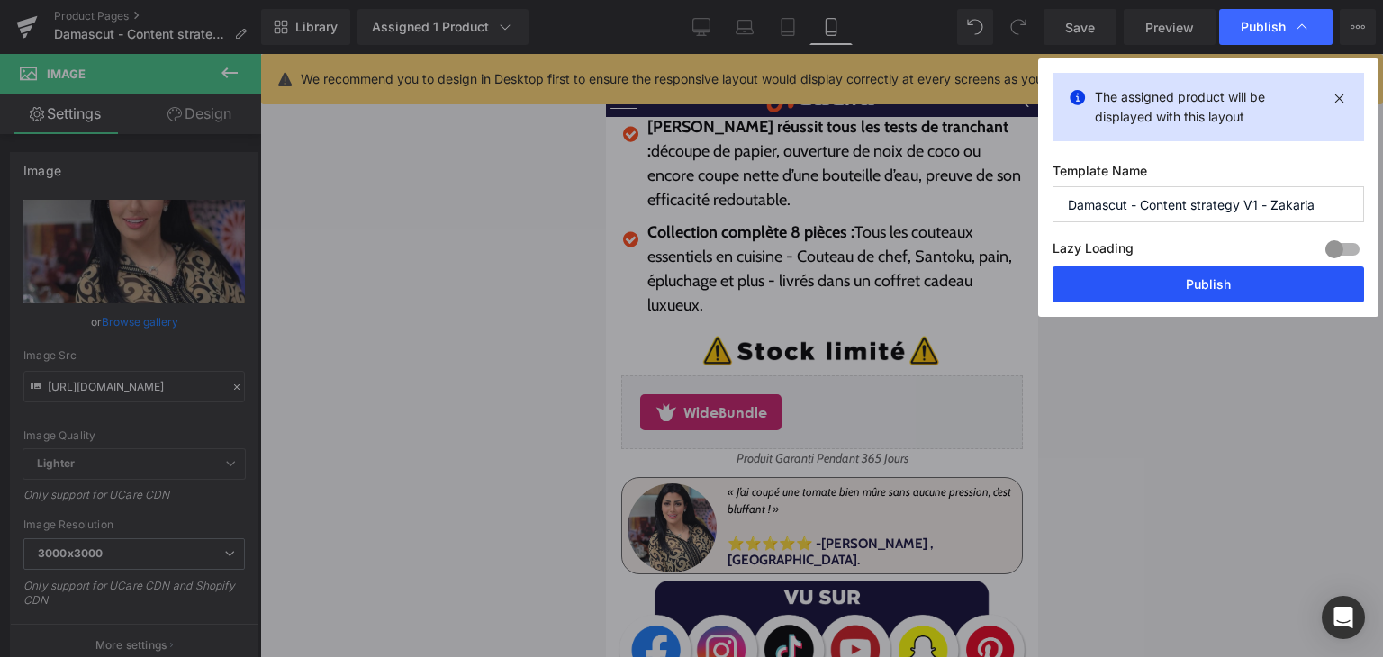
click at [1231, 280] on button "Publish" at bounding box center [1209, 285] width 312 height 36
